Goal: Ask a question

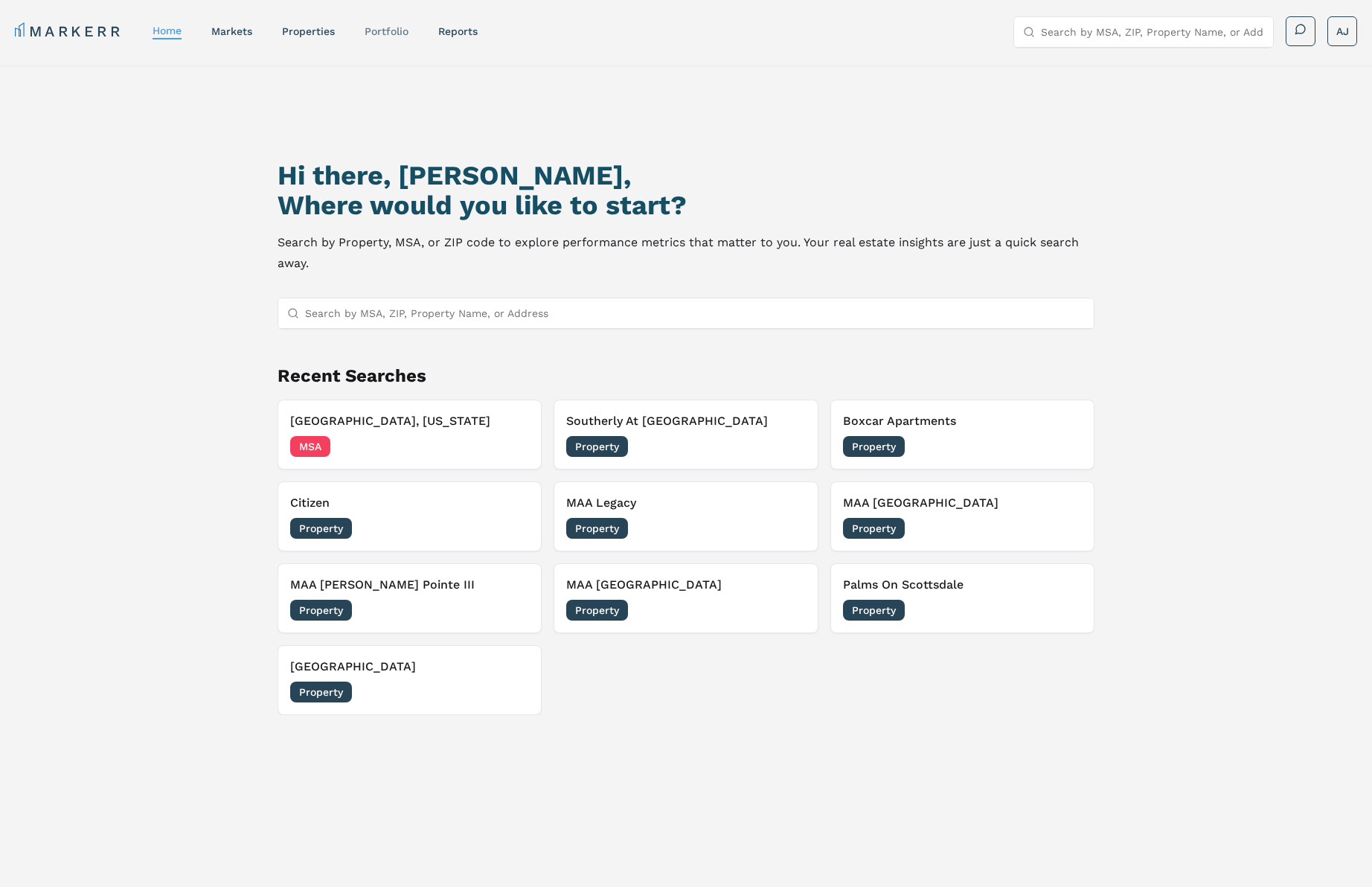
click at [383, 35] on link "Portfolio" at bounding box center [385, 31] width 44 height 12
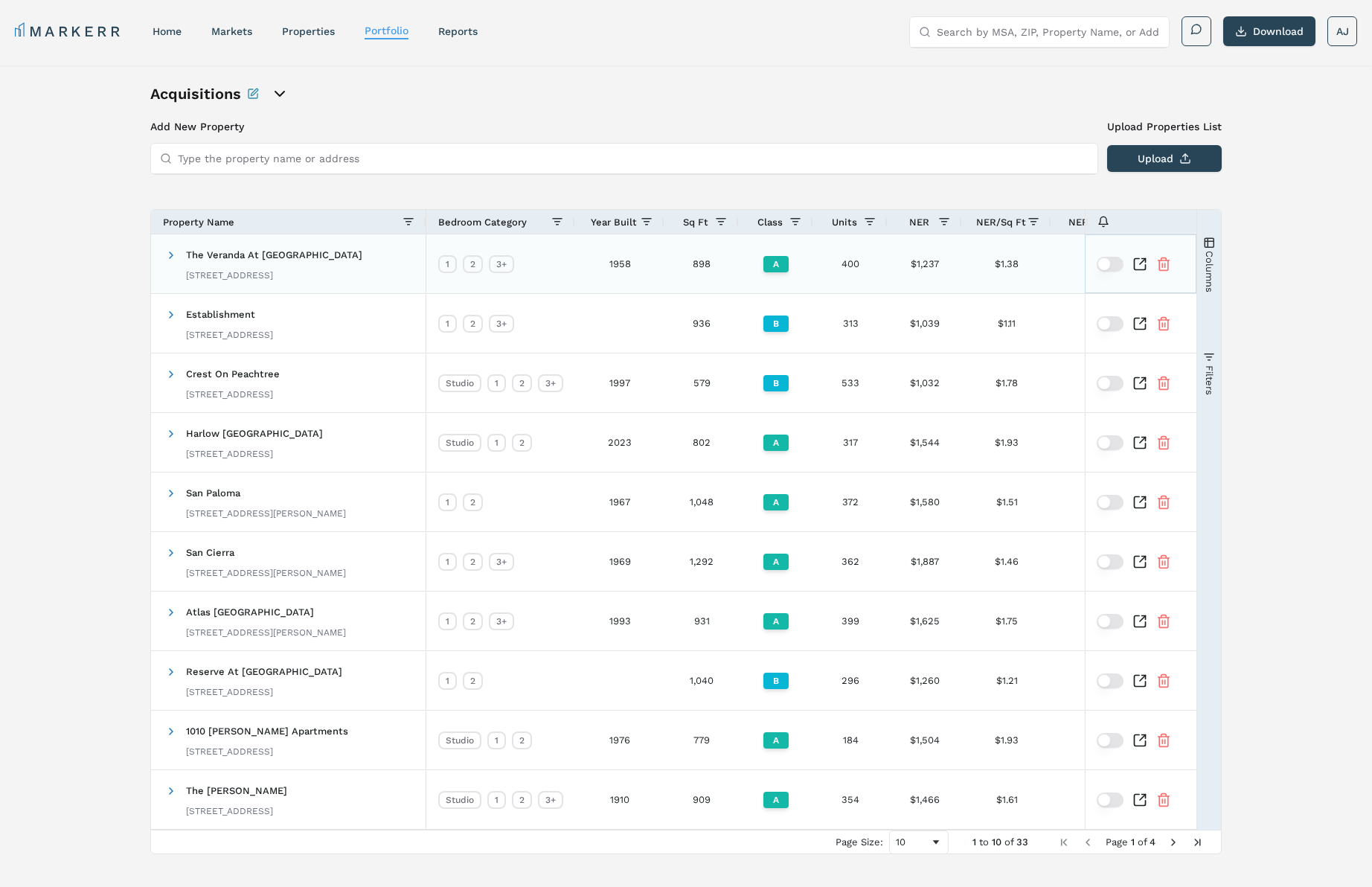
click at [1140, 264] on icon "Inspect Comparable" at bounding box center [1143, 261] width 6 height 6
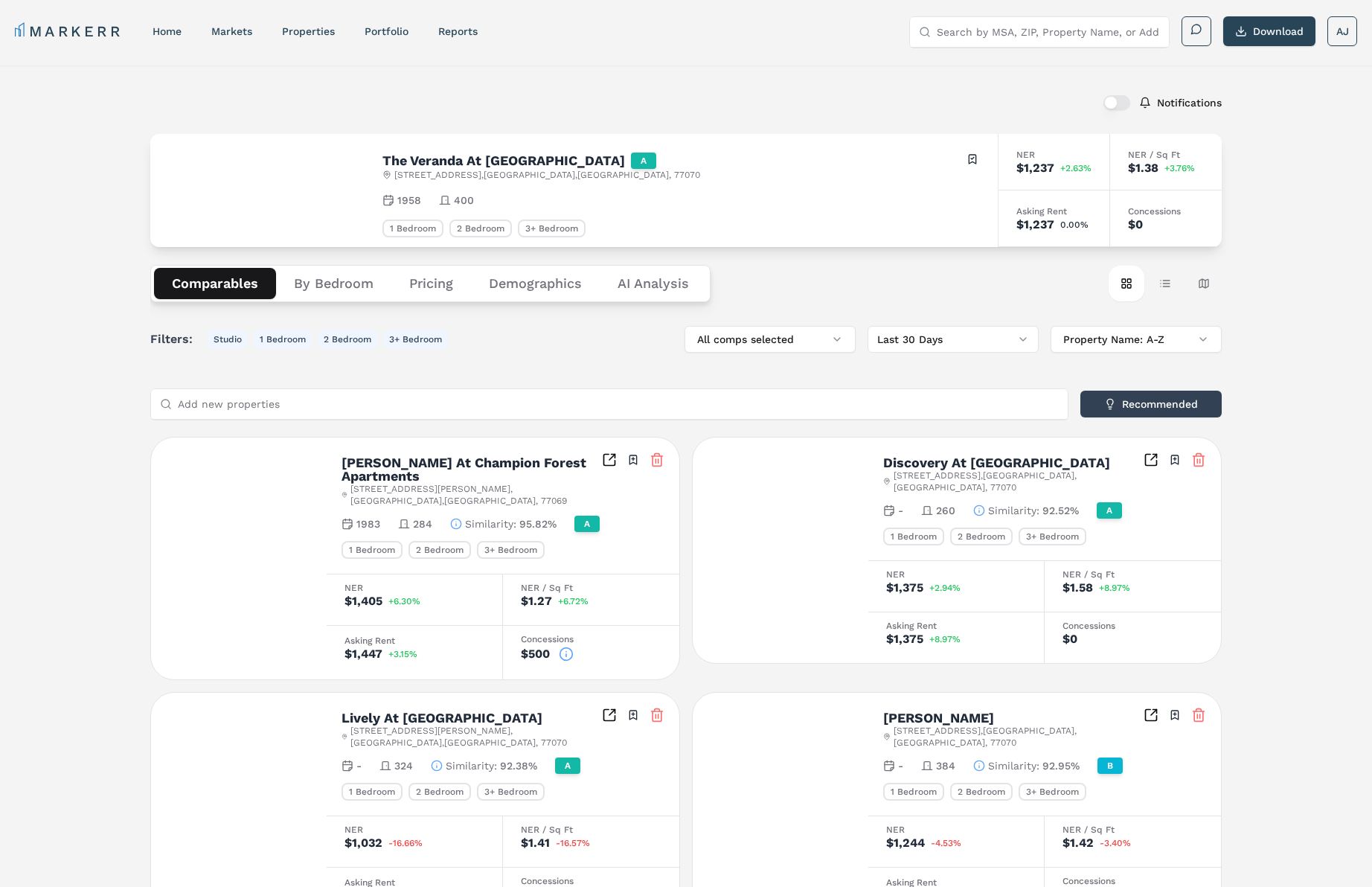
click at [528, 282] on button "Demographics" at bounding box center [535, 283] width 129 height 32
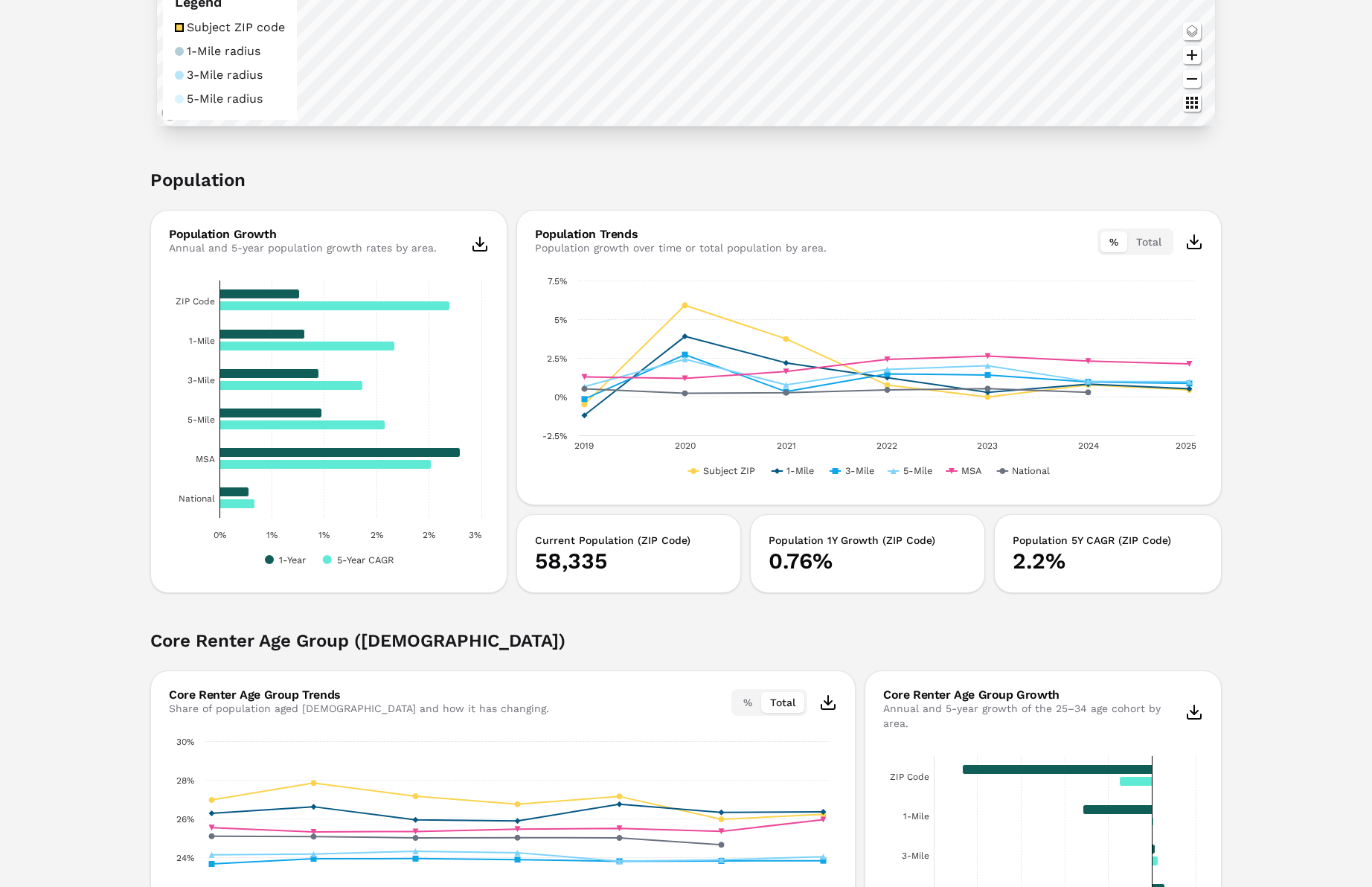
scroll to position [587, 0]
